Goal: Transaction & Acquisition: Obtain resource

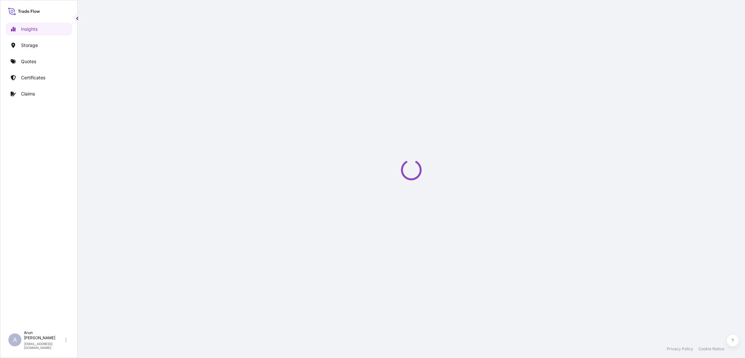
select select "2025"
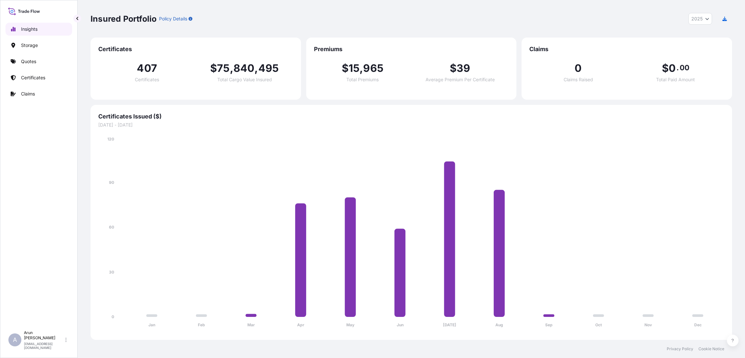
click at [41, 30] on link "Insights" at bounding box center [38, 29] width 67 height 13
click at [34, 59] on p "Quotes" at bounding box center [28, 61] width 15 height 6
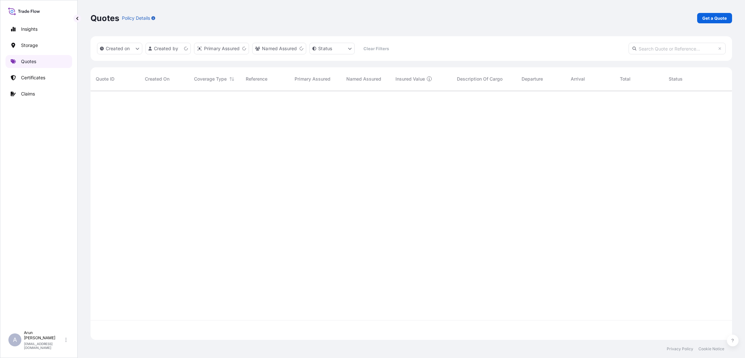
scroll to position [245, 634]
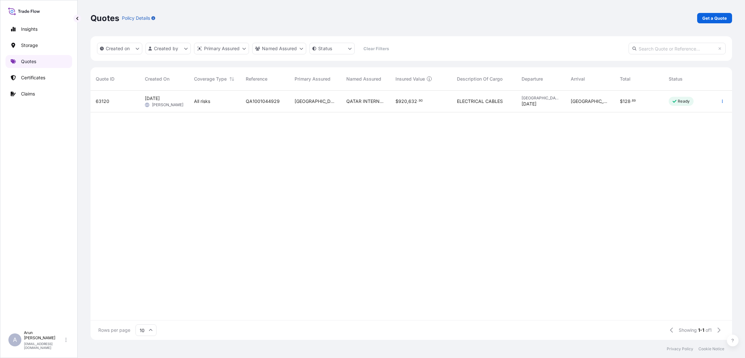
click at [30, 57] on link "Quotes" at bounding box center [38, 61] width 67 height 13
click at [708, 17] on p "Get a Quote" at bounding box center [714, 18] width 25 height 6
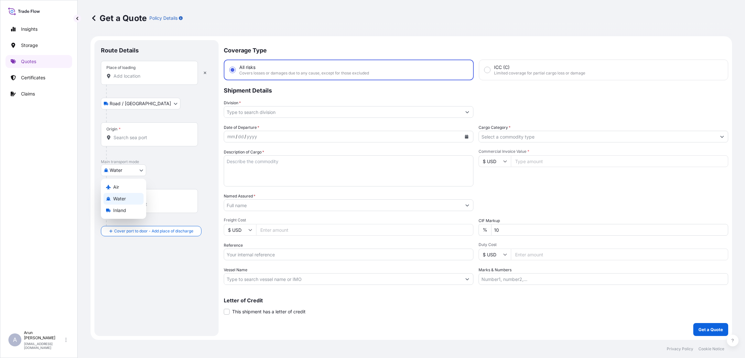
click at [140, 171] on body "Insights Storage Quotes Certificates Claims A [PERSON_NAME] [PERSON_NAME][EMAIL…" at bounding box center [372, 179] width 745 height 358
click at [127, 206] on div "Inland" at bounding box center [123, 210] width 40 height 12
select select "Inland"
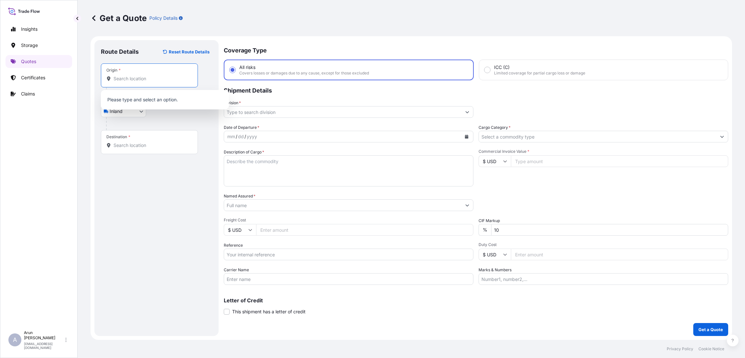
click at [146, 76] on input "Origin *" at bounding box center [152, 78] width 76 height 6
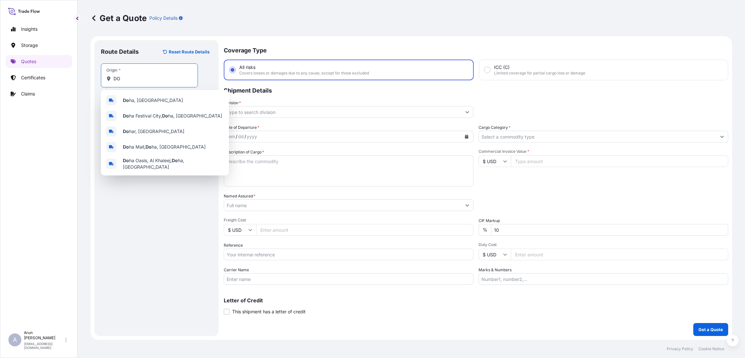
type input "D"
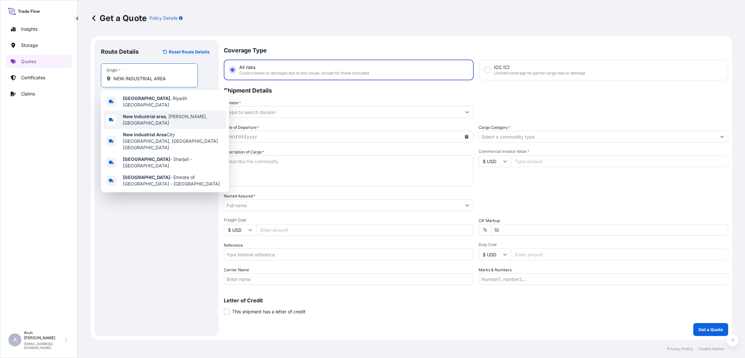
click at [151, 119] on div "New industrial area , [GEOGRAPHIC_DATA], [GEOGRAPHIC_DATA]" at bounding box center [164, 120] width 123 height 18
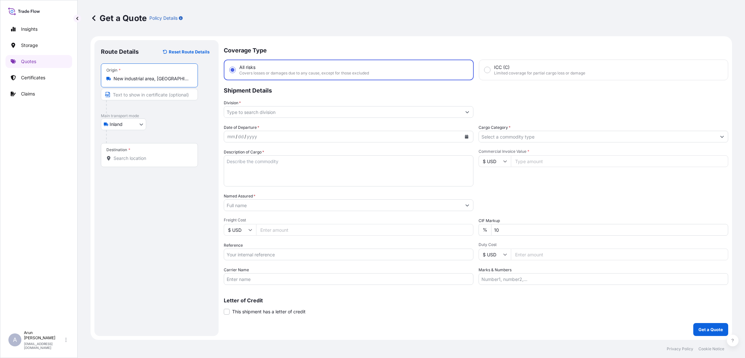
type input "New industrial area, [GEOGRAPHIC_DATA], [GEOGRAPHIC_DATA]"
click at [134, 158] on input "Destination *" at bounding box center [152, 158] width 76 height 6
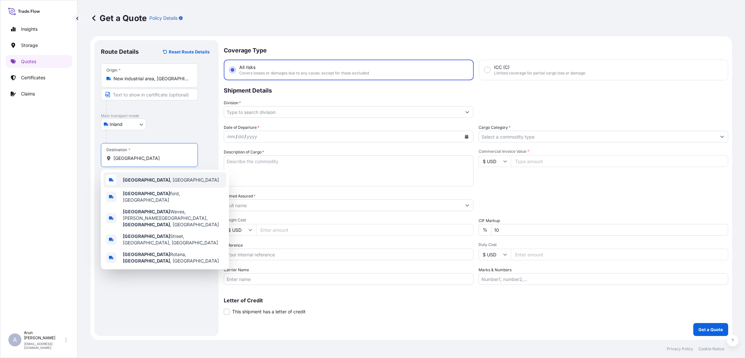
click at [140, 180] on span "[GEOGRAPHIC_DATA] , [GEOGRAPHIC_DATA]" at bounding box center [171, 180] width 96 height 6
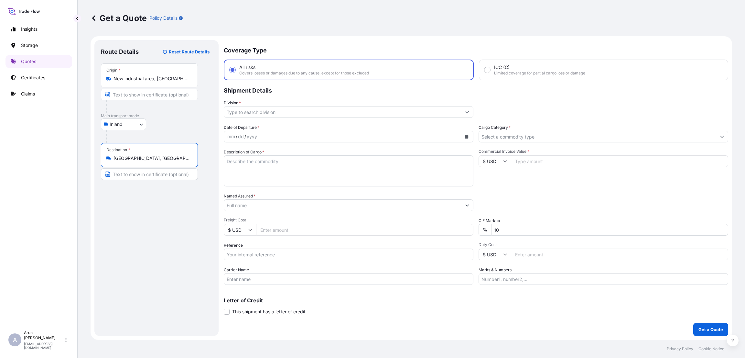
type input "[GEOGRAPHIC_DATA], [GEOGRAPHIC_DATA]"
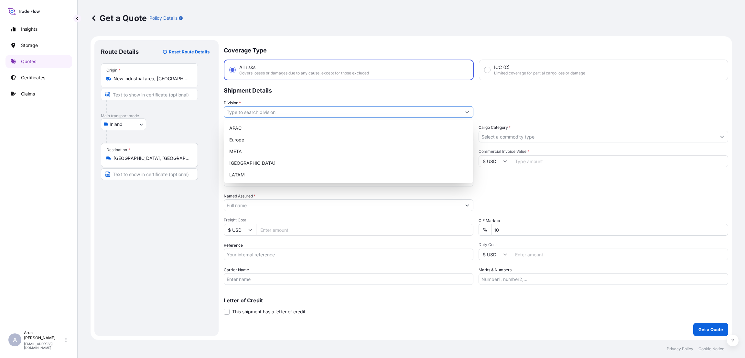
click at [468, 110] on icon "Show suggestions" at bounding box center [467, 112] width 4 height 4
click at [279, 154] on div "META" at bounding box center [349, 152] width 244 height 12
type input "META"
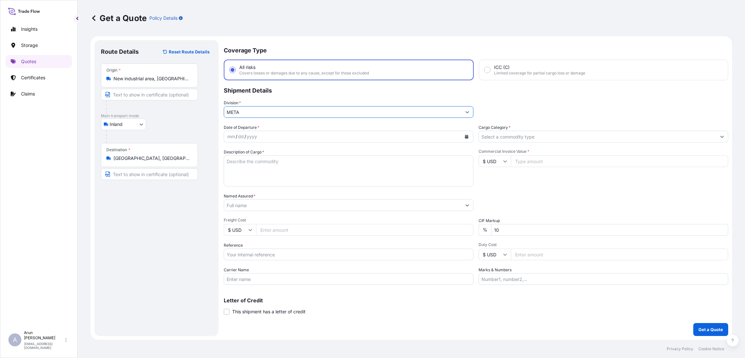
click at [523, 135] on input "Cargo Category *" at bounding box center [597, 137] width 237 height 12
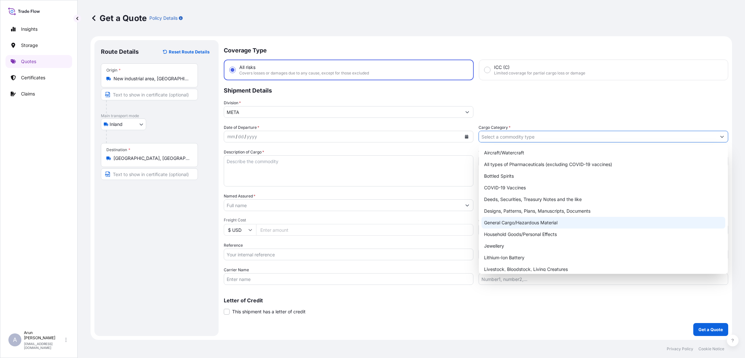
click at [525, 222] on div "General Cargo/Hazardous Material" at bounding box center [603, 223] width 244 height 12
type input "General Cargo/Hazardous Material"
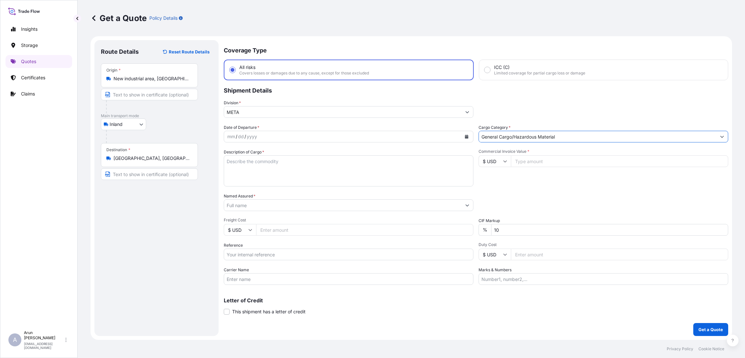
click at [465, 136] on icon "Calendar" at bounding box center [467, 137] width 4 height 4
click at [234, 240] on div "31" at bounding box center [235, 240] width 12 height 12
click at [526, 164] on input "Commercial Invoice Value *" at bounding box center [619, 161] width 217 height 12
type input "24875"
click at [247, 163] on textarea "Description of Cargo *" at bounding box center [349, 170] width 250 height 31
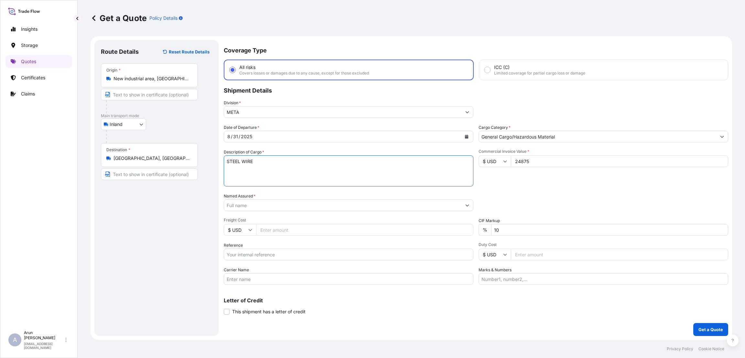
type textarea "STEEL WIRE"
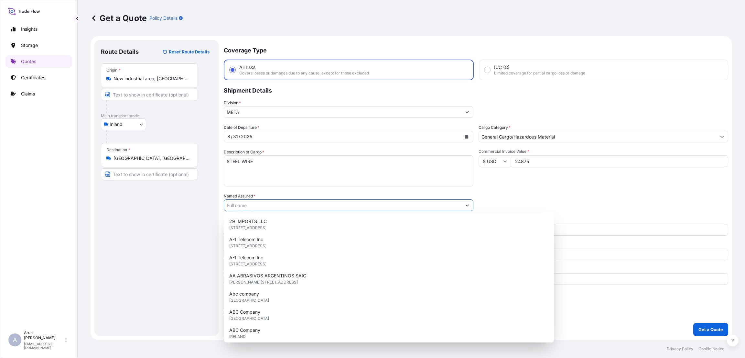
click at [269, 207] on input "Named Assured *" at bounding box center [342, 205] width 237 height 12
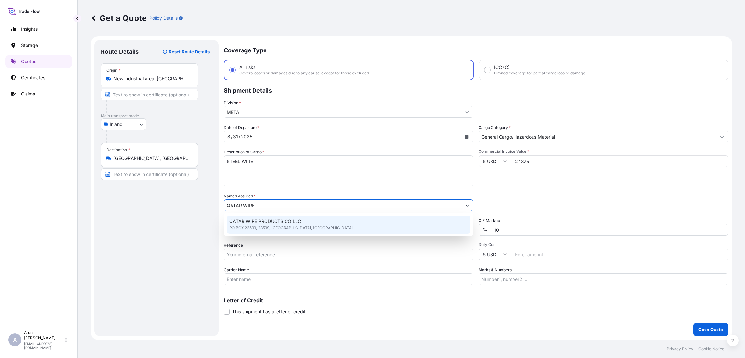
click at [269, 216] on div "QATAR WIRE PRODUCTS CO LLC PO BOX 23599, 23599, [GEOGRAPHIC_DATA], [GEOGRAPHIC_…" at bounding box center [349, 224] width 244 height 18
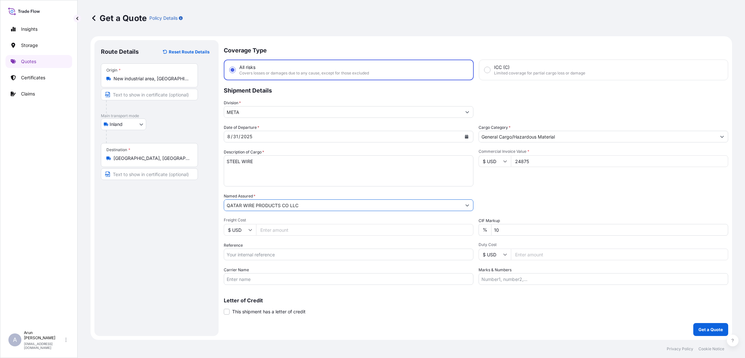
type input "QATAR WIRE PRODUCTS CO LLC"
drag, startPoint x: 520, startPoint y: 231, endPoint x: 469, endPoint y: 230, distance: 50.4
click at [469, 230] on div "Date of Departure * [DATE] Cargo Category * General Cargo/Hazardous Material De…" at bounding box center [476, 204] width 504 height 160
type input "10"
click at [279, 251] on input "Reference" at bounding box center [349, 254] width 250 height 12
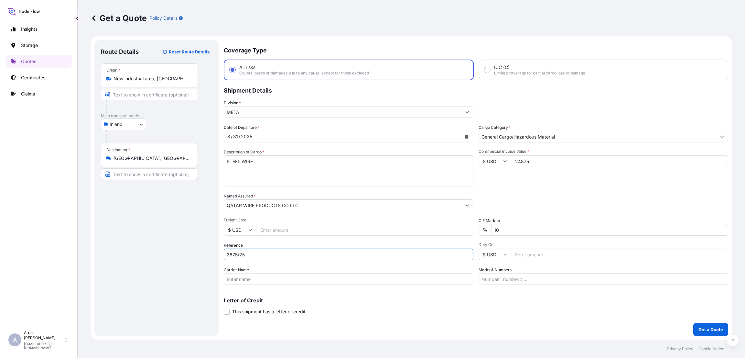
type input "2675/25"
click at [504, 278] on input "Marks & Numbers" at bounding box center [604, 279] width 250 height 12
type input "INVOICE NUMBER:"
click at [236, 256] on input "2675/25" at bounding box center [349, 254] width 250 height 12
type input "2672/25"
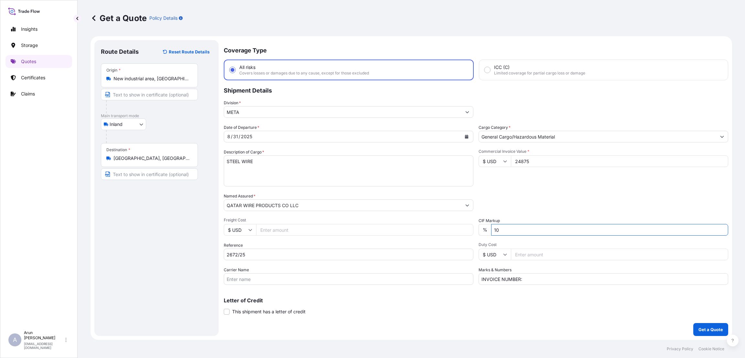
drag, startPoint x: 502, startPoint y: 229, endPoint x: 449, endPoint y: 229, distance: 52.1
click at [450, 229] on div "Date of Departure * [DATE] Cargo Category * General Cargo/Hazardous Material De…" at bounding box center [476, 204] width 504 height 160
type input "10"
click at [528, 280] on input "INVOICE NUMBER:" at bounding box center [604, 279] width 250 height 12
type input "INVOICE NUMBER:2672/25 DATE:[DATE]"
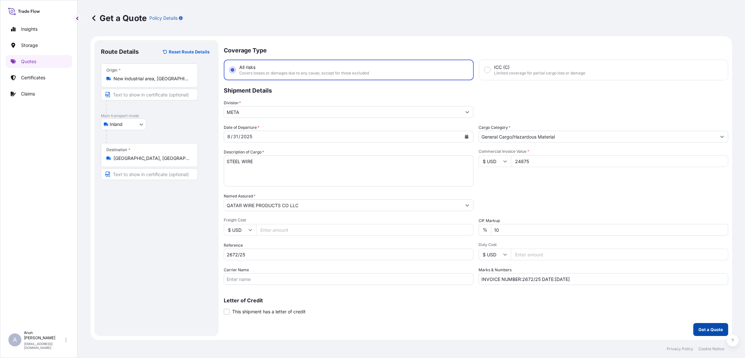
click at [725, 327] on button "Get a Quote" at bounding box center [710, 329] width 35 height 13
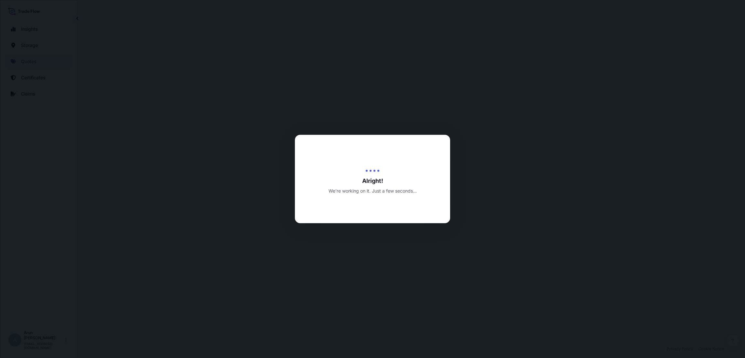
select select "Inland"
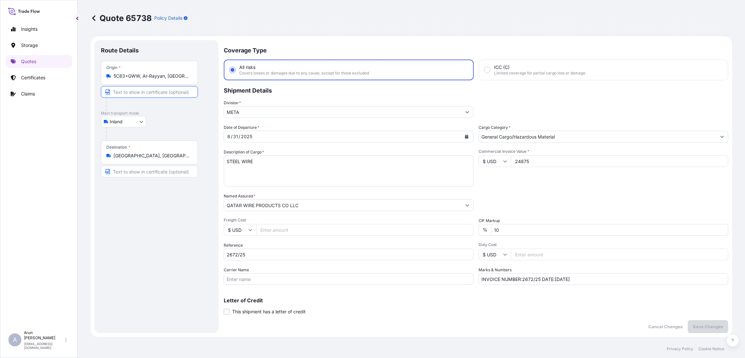
click at [134, 93] on input "Text to appear on certificate" at bounding box center [149, 92] width 97 height 12
type input "QATAR WIRE PRODUCTS CO LLC"
click at [164, 172] on input "Text to appear on certificate" at bounding box center [149, 172] width 97 height 12
click at [98, 174] on div "Route Details Place of loading Road / [GEOGRAPHIC_DATA] / Inland Origin * 5C83+…" at bounding box center [156, 186] width 124 height 293
click at [510, 231] on input "10" at bounding box center [609, 230] width 237 height 12
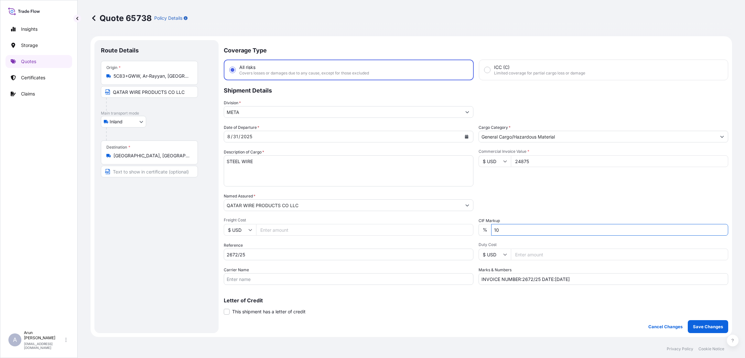
type input "1"
click at [694, 325] on p "Save Changes" at bounding box center [708, 326] width 30 height 6
click at [492, 230] on input "10" at bounding box center [609, 230] width 237 height 12
type input "0"
click at [702, 327] on p "Save Changes" at bounding box center [708, 326] width 30 height 6
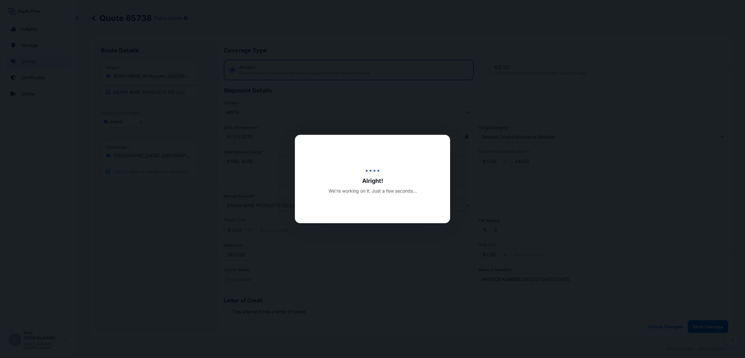
select select "Inland"
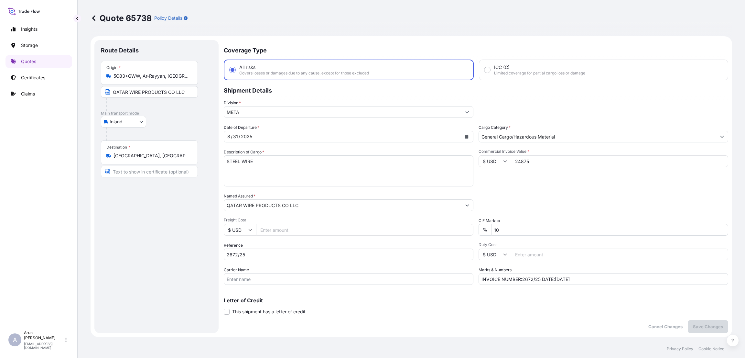
type input "0"
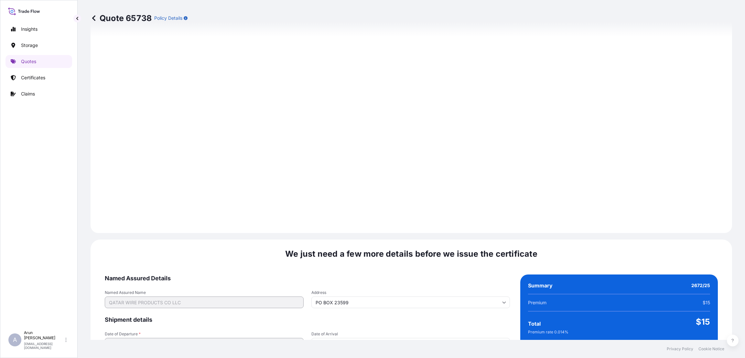
scroll to position [861, 0]
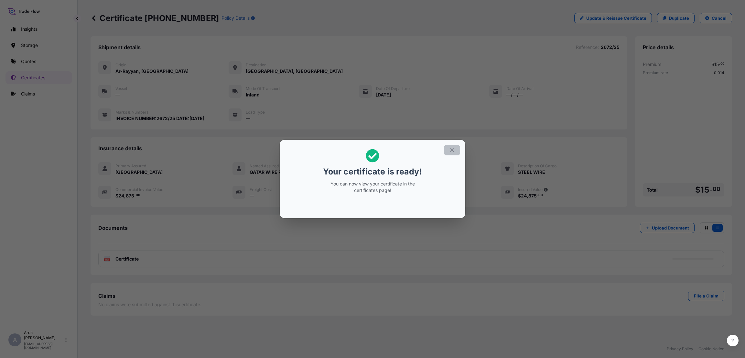
click at [449, 147] on button "button" at bounding box center [452, 150] width 16 height 10
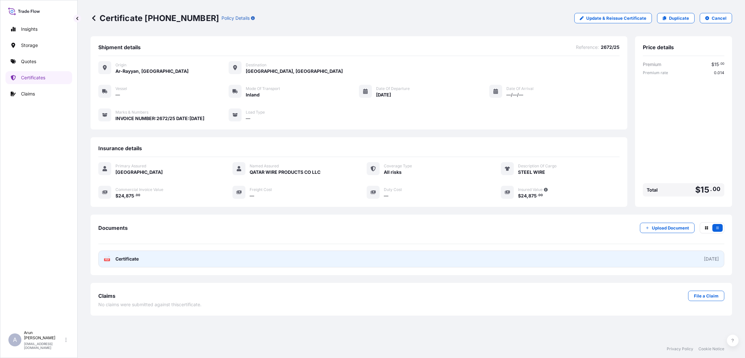
click at [476, 264] on link "PDF Certificate [DATE]" at bounding box center [411, 258] width 626 height 17
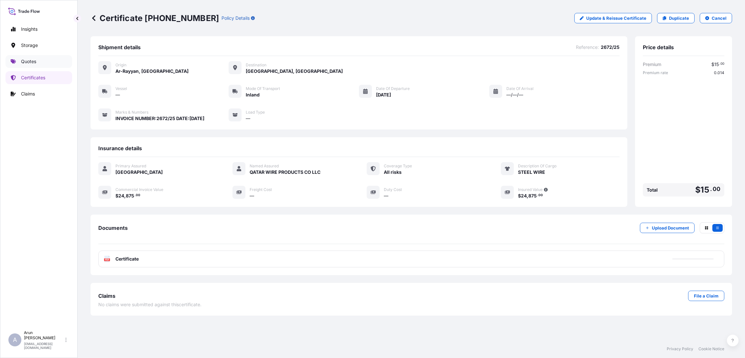
click at [37, 62] on link "Quotes" at bounding box center [38, 61] width 67 height 13
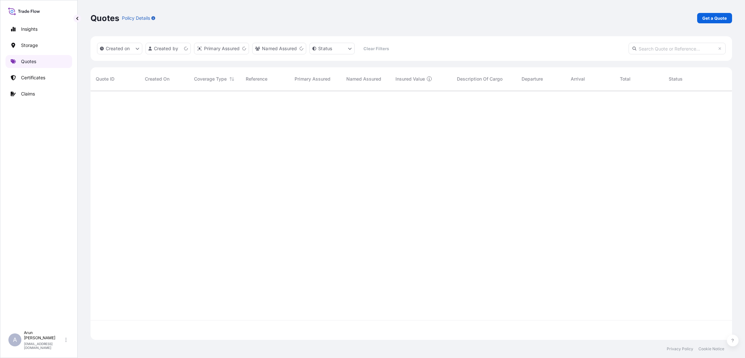
scroll to position [245, 634]
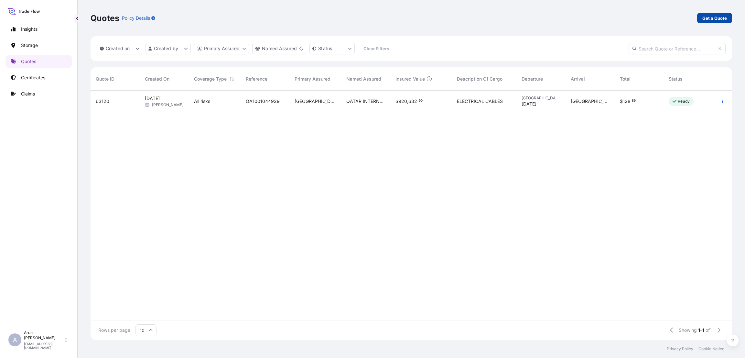
click at [704, 14] on link "Get a Quote" at bounding box center [714, 18] width 35 height 10
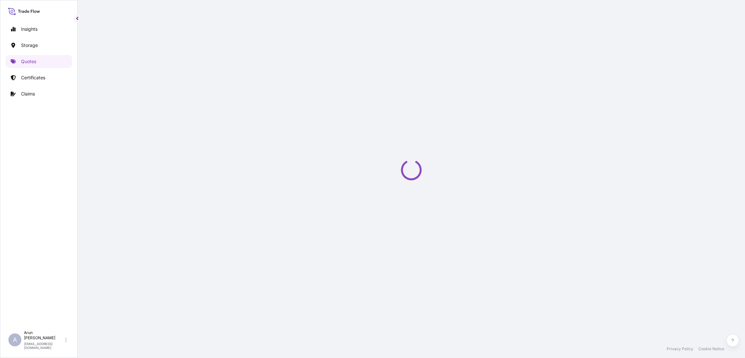
select select "Water"
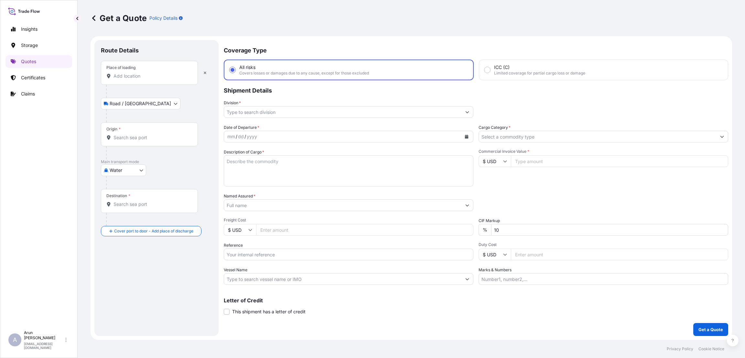
click at [138, 80] on div "Place of loading" at bounding box center [149, 73] width 97 height 24
click at [138, 79] on input "Place of loading" at bounding box center [152, 76] width 76 height 6
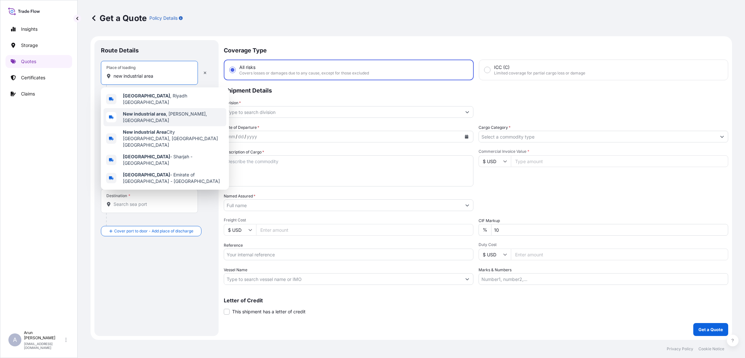
click at [162, 109] on div "New industrial area , [GEOGRAPHIC_DATA], [GEOGRAPHIC_DATA]" at bounding box center [164, 117] width 123 height 18
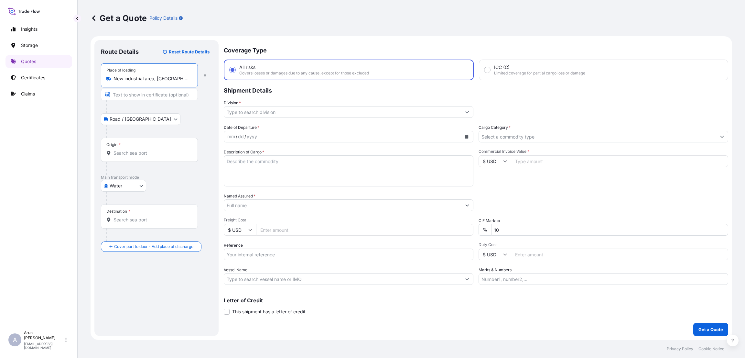
type input "New industrial area, [GEOGRAPHIC_DATA], [GEOGRAPHIC_DATA]"
click at [170, 95] on input "Text to appear on certificate" at bounding box center [149, 95] width 97 height 12
type input "QATAR WIRE PRODUCTS CO LLC"
click at [121, 151] on input "Origin *" at bounding box center [152, 153] width 76 height 6
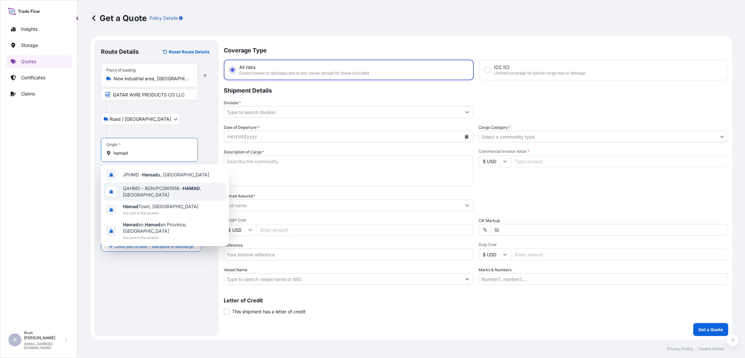
click at [156, 190] on span "QAHMD - BGN/PCGN1956 - HAMAD , [GEOGRAPHIC_DATA]" at bounding box center [173, 191] width 101 height 13
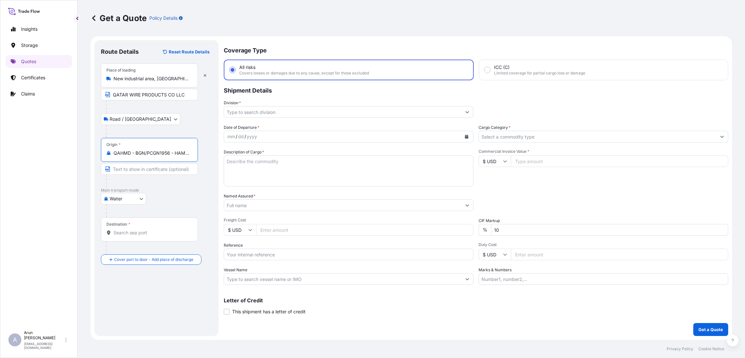
type input "QAHMD - BGN/PCGN1956 - HAMAD, [GEOGRAPHIC_DATA]"
click at [127, 231] on input "Destination *" at bounding box center [152, 232] width 76 height 6
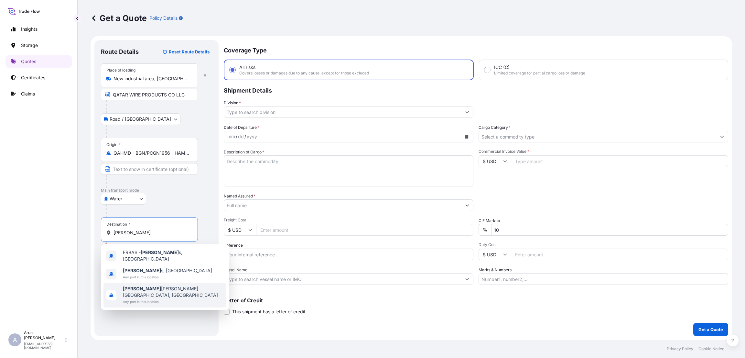
click at [166, 285] on span "[PERSON_NAME] [GEOGRAPHIC_DATA], [GEOGRAPHIC_DATA]" at bounding box center [173, 291] width 101 height 13
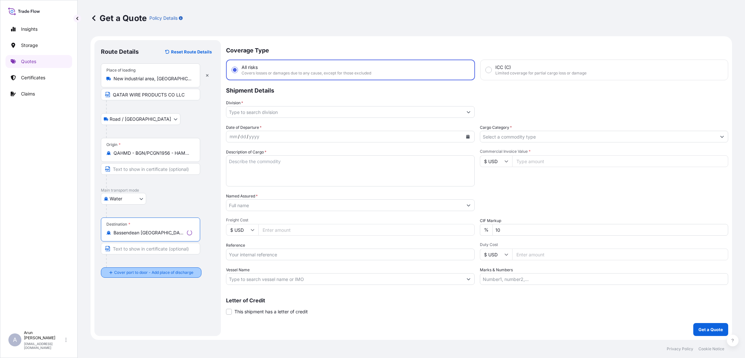
type input "Bassendean [GEOGRAPHIC_DATA], [GEOGRAPHIC_DATA]"
click at [135, 307] on input "Place of Discharge" at bounding box center [152, 307] width 76 height 6
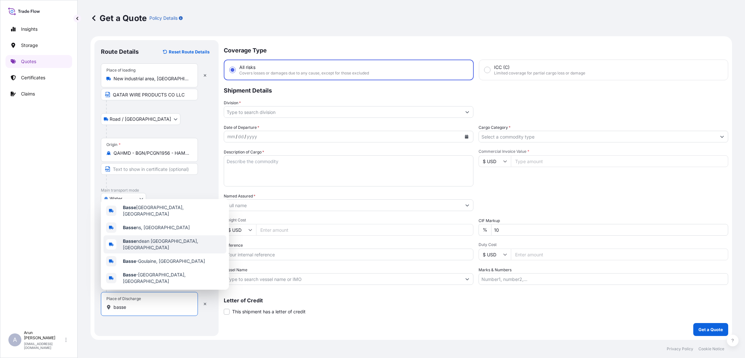
click at [171, 250] on span "[GEOGRAPHIC_DATA], [GEOGRAPHIC_DATA]" at bounding box center [173, 244] width 101 height 13
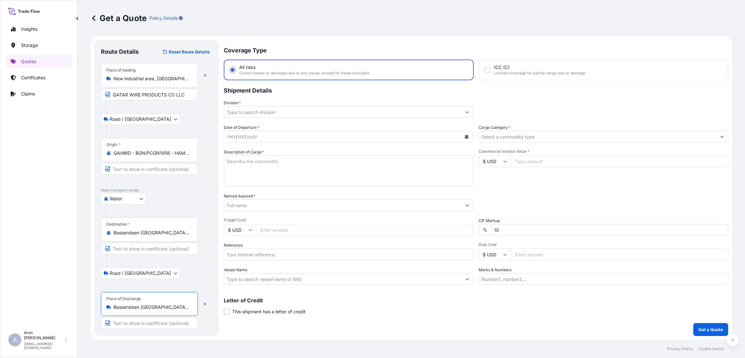
type input "Bassendean [GEOGRAPHIC_DATA], [GEOGRAPHIC_DATA]"
click at [146, 324] on input "Text to appear on certificate" at bounding box center [149, 323] width 97 height 12
type input "SOUTHERN WIRE PTY LTD"
click at [276, 113] on input "Division *" at bounding box center [342, 112] width 237 height 12
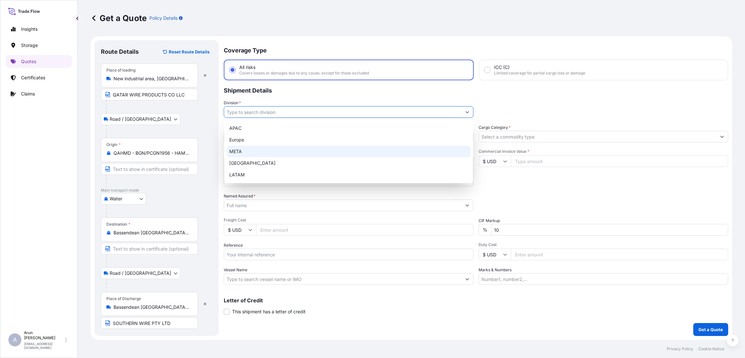
click at [275, 150] on div "META" at bounding box center [349, 152] width 244 height 12
type input "META"
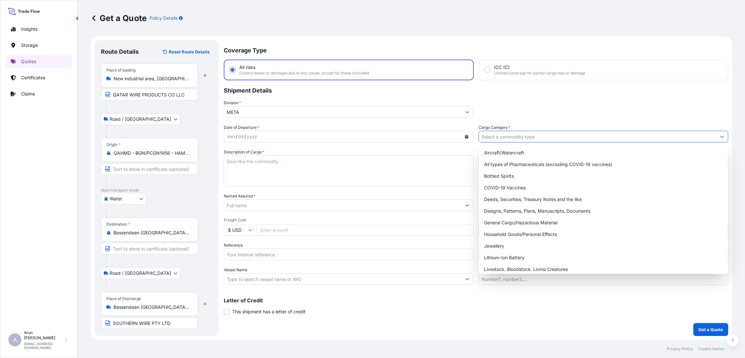
click at [503, 131] on input "Cargo Category *" at bounding box center [597, 137] width 237 height 12
click at [511, 219] on div "General Cargo/Hazardous Material" at bounding box center [603, 223] width 244 height 12
type input "General Cargo/Hazardous Material"
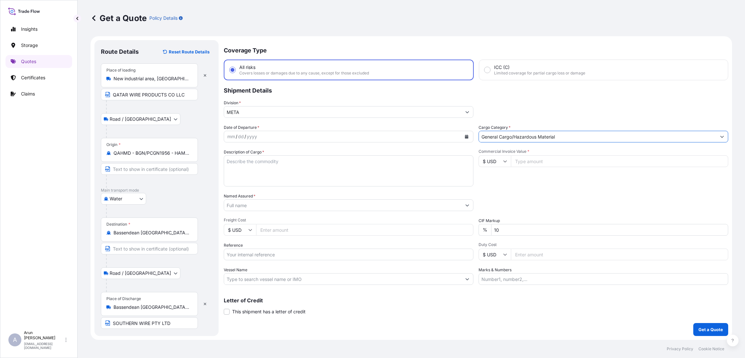
click at [468, 136] on icon "Calendar" at bounding box center [467, 137] width 4 height 4
click at [236, 242] on div "31" at bounding box center [235, 240] width 12 height 12
click at [278, 159] on textarea "Description of Cargo *" at bounding box center [349, 170] width 250 height 31
type textarea "steel wire"
click at [542, 160] on input "Commercial Invoice Value *" at bounding box center [619, 161] width 217 height 12
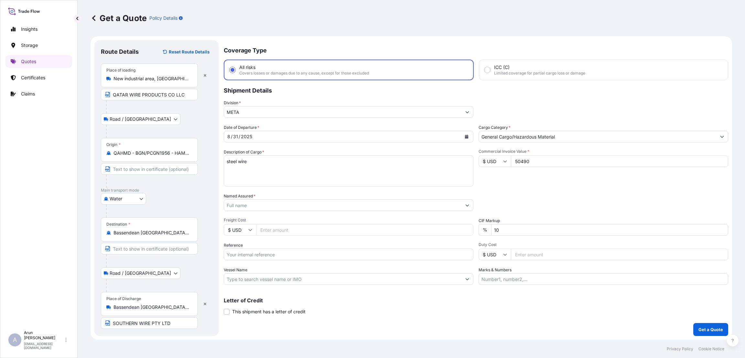
type input "50490"
click at [496, 229] on input "10" at bounding box center [609, 230] width 237 height 12
type input "0"
click at [304, 229] on input "Freight Cost" at bounding box center [364, 230] width 217 height 12
type input "2500"
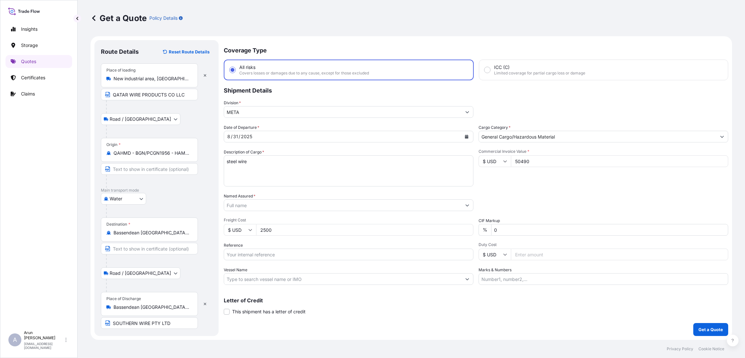
click at [309, 203] on input "Named Assured *" at bounding box center [342, 205] width 237 height 12
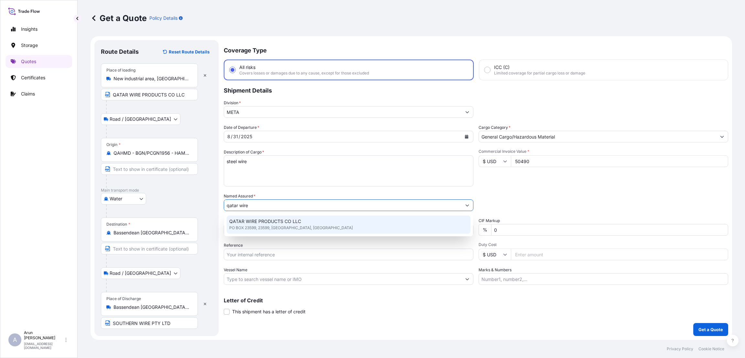
click at [268, 226] on span "PO BOX 23599, 23599, [GEOGRAPHIC_DATA], [GEOGRAPHIC_DATA]" at bounding box center [291, 227] width 124 height 6
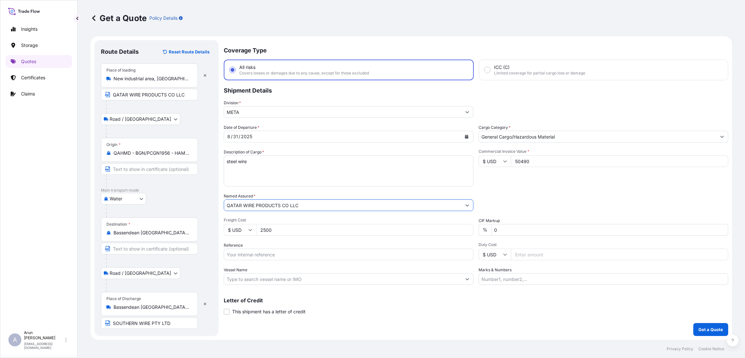
type input "QATAR WIRE PRODUCTS CO LLC"
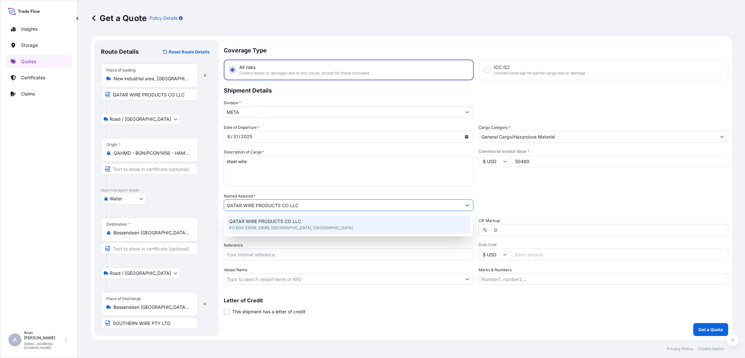
click at [299, 226] on div "QATAR WIRE PRODUCTS CO LLC PO BOX 23599, 23599, [GEOGRAPHIC_DATA], [GEOGRAPHIC_…" at bounding box center [349, 224] width 244 height 18
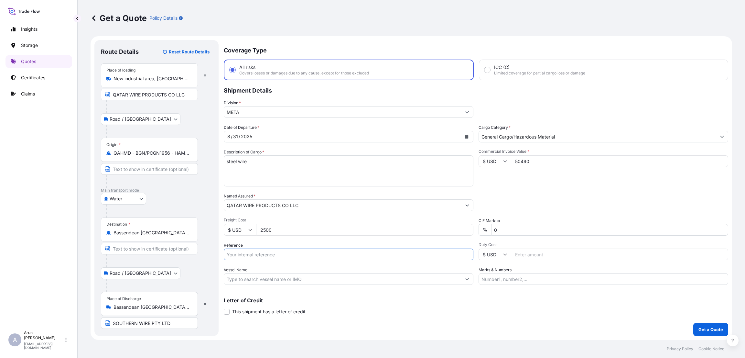
click at [266, 254] on input "Reference" at bounding box center [349, 254] width 250 height 12
paste input "QA1001045351"
type input "QA1001045351"
click at [502, 278] on input "Marks & Numbers" at bounding box center [604, 279] width 250 height 12
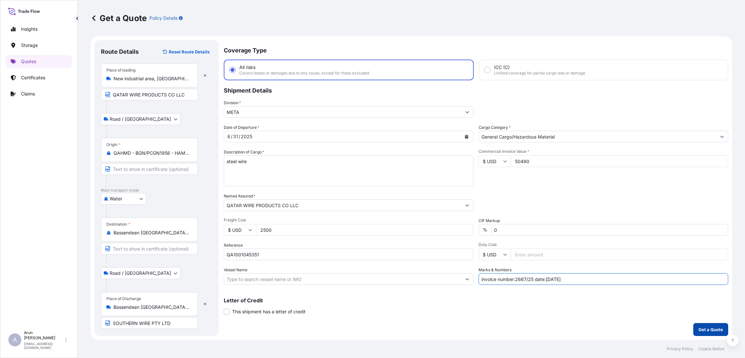
type input "invoice number:2667/25 date:[DATE]"
click at [712, 328] on p "Get a Quote" at bounding box center [710, 329] width 25 height 6
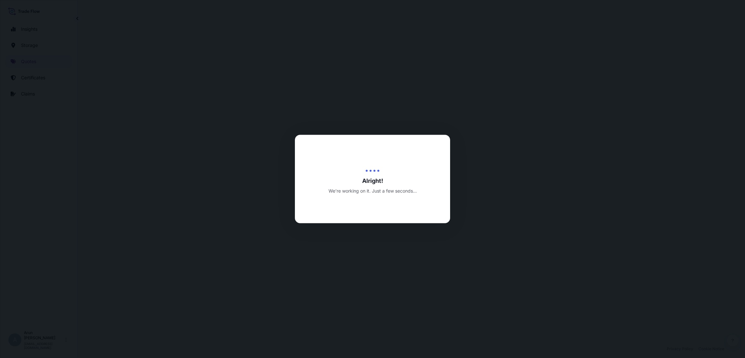
select select "Road / [GEOGRAPHIC_DATA]"
select select "Water"
select select "Road / [GEOGRAPHIC_DATA]"
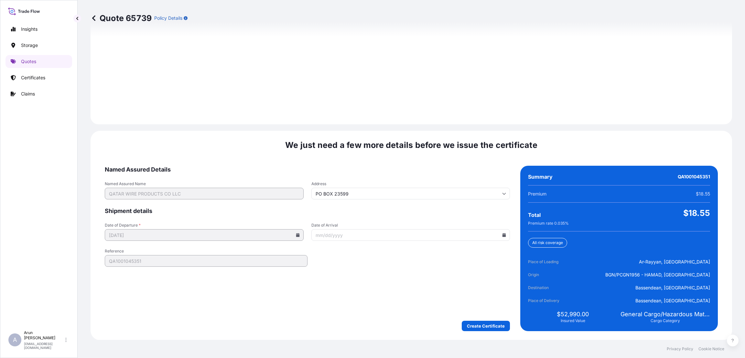
scroll to position [920, 0]
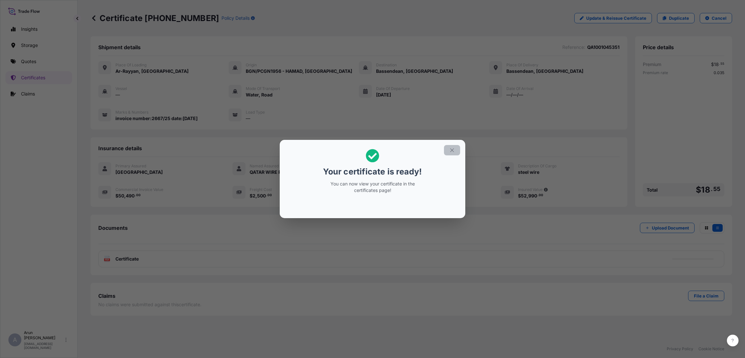
click at [453, 149] on icon "button" at bounding box center [452, 150] width 6 height 6
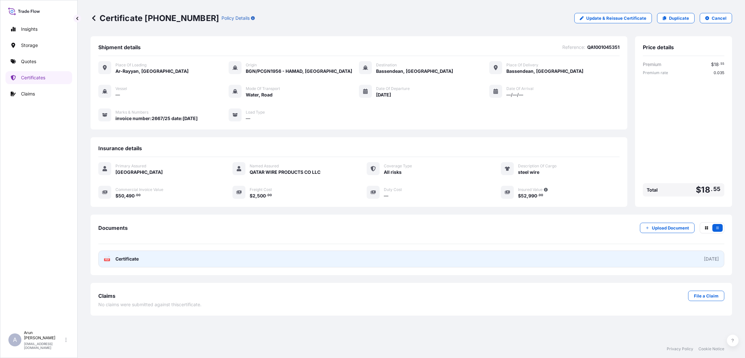
click at [350, 265] on link "PDF Certificate [DATE]" at bounding box center [411, 258] width 626 height 17
